Goal: Task Accomplishment & Management: Manage account settings

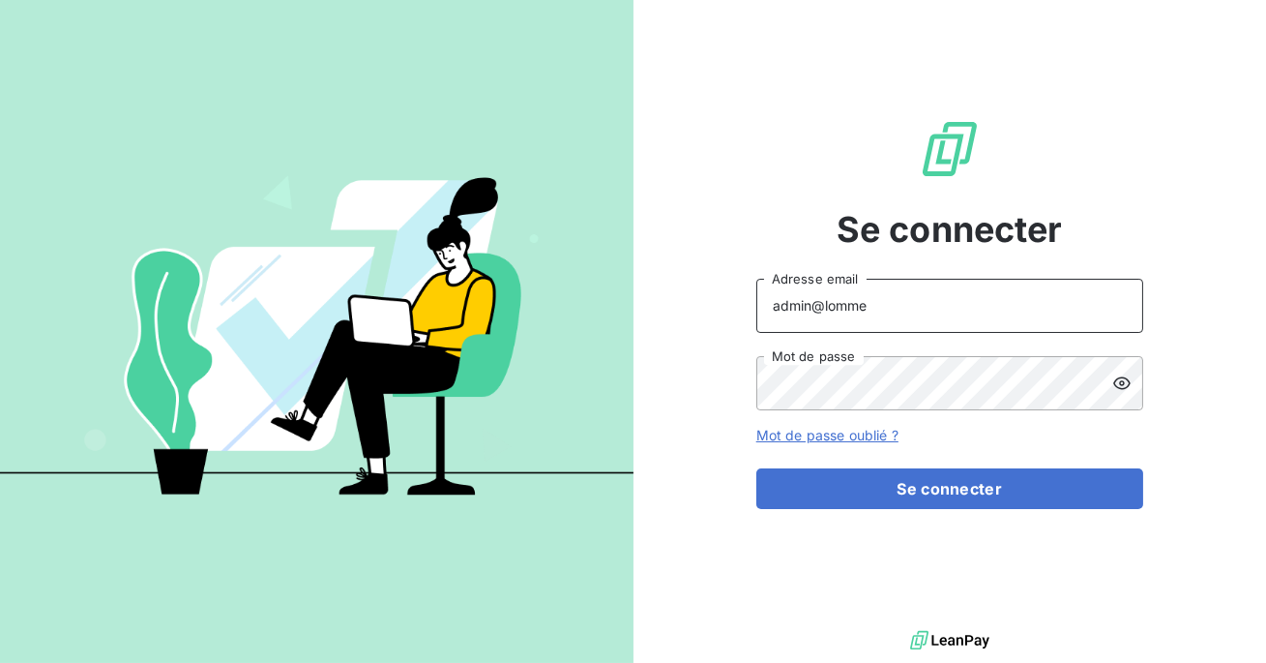
click at [920, 312] on input "admin@lomme" at bounding box center [949, 306] width 387 height 54
type input "admin@azurequipements"
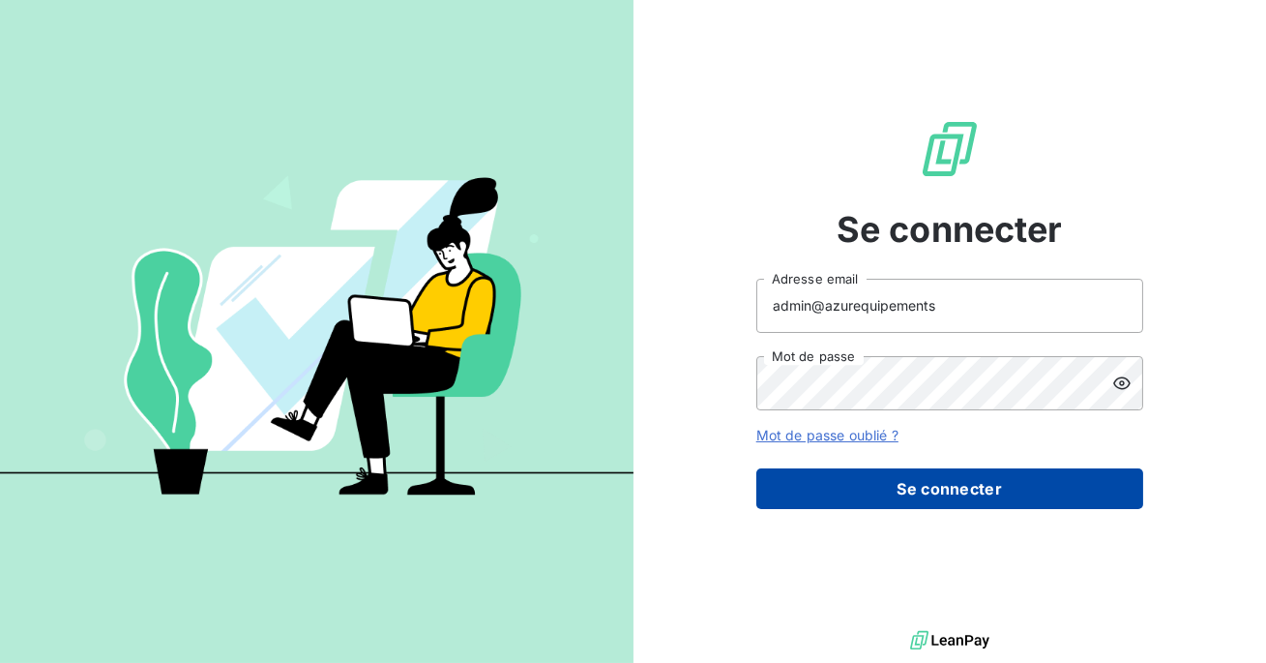
click at [918, 476] on button "Se connecter" at bounding box center [949, 488] width 387 height 41
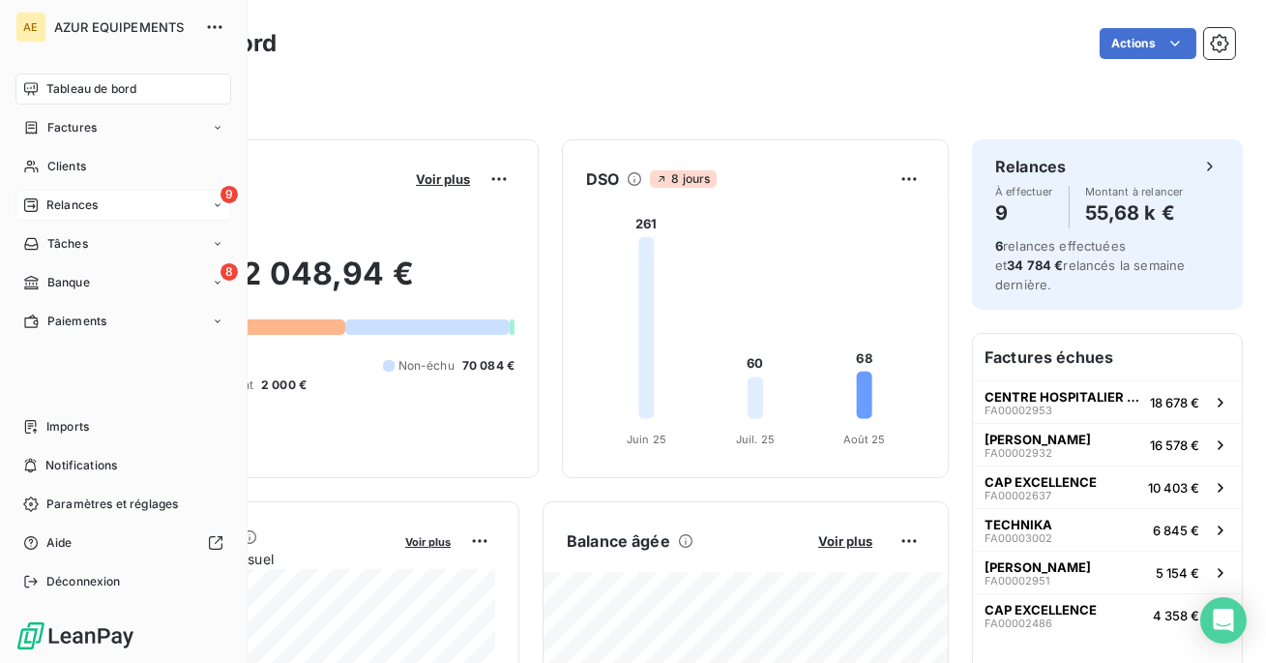
click at [43, 206] on div "Relances" at bounding box center [60, 204] width 74 height 17
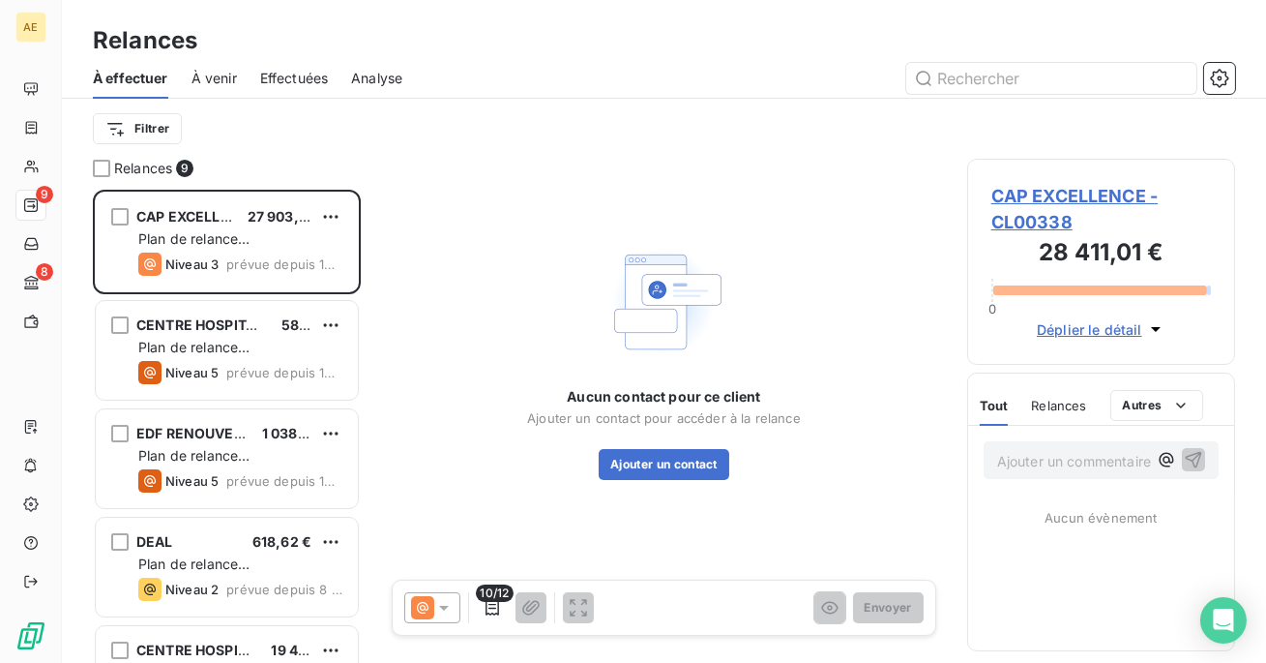
scroll to position [473, 268]
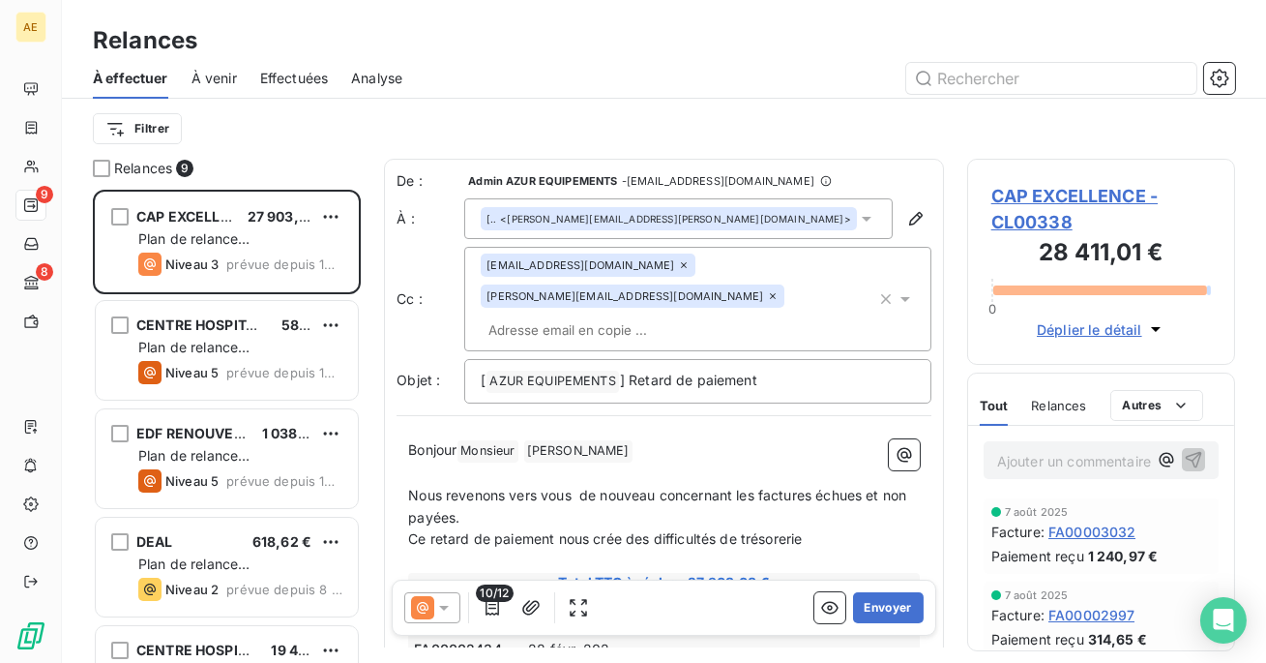
click at [285, 79] on span "Effectuées" at bounding box center [294, 78] width 69 height 19
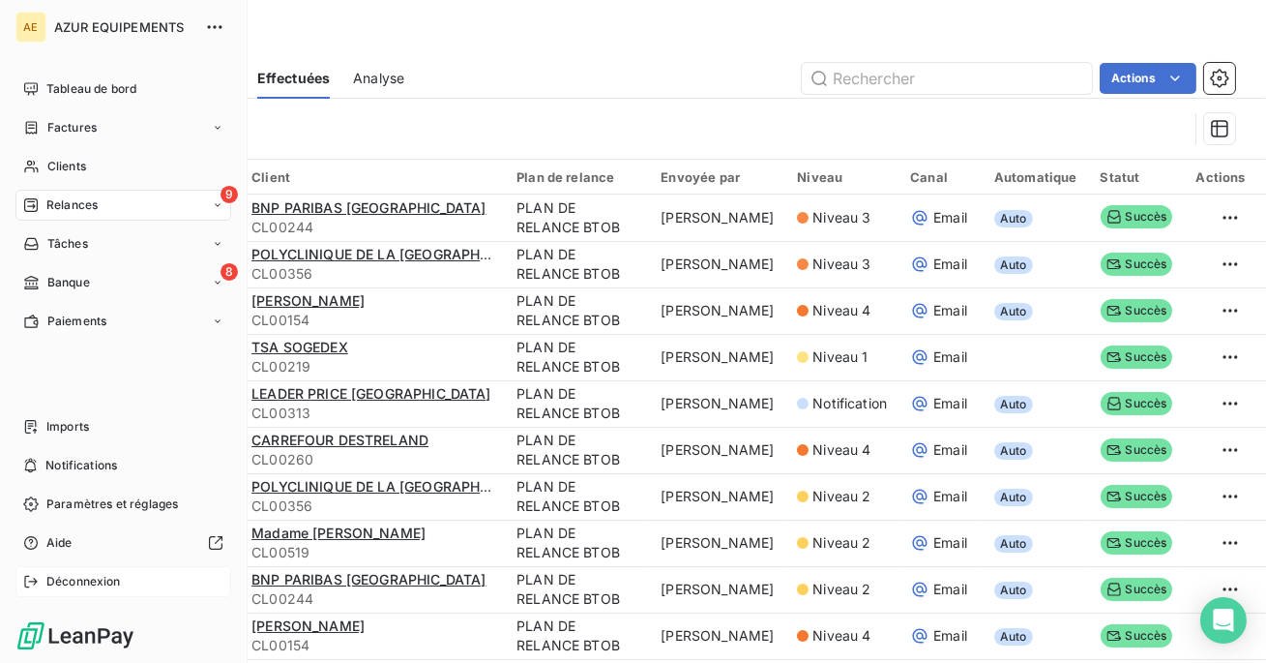
click at [51, 582] on span "Déconnexion" at bounding box center [83, 581] width 74 height 17
